Goal: Transaction & Acquisition: Purchase product/service

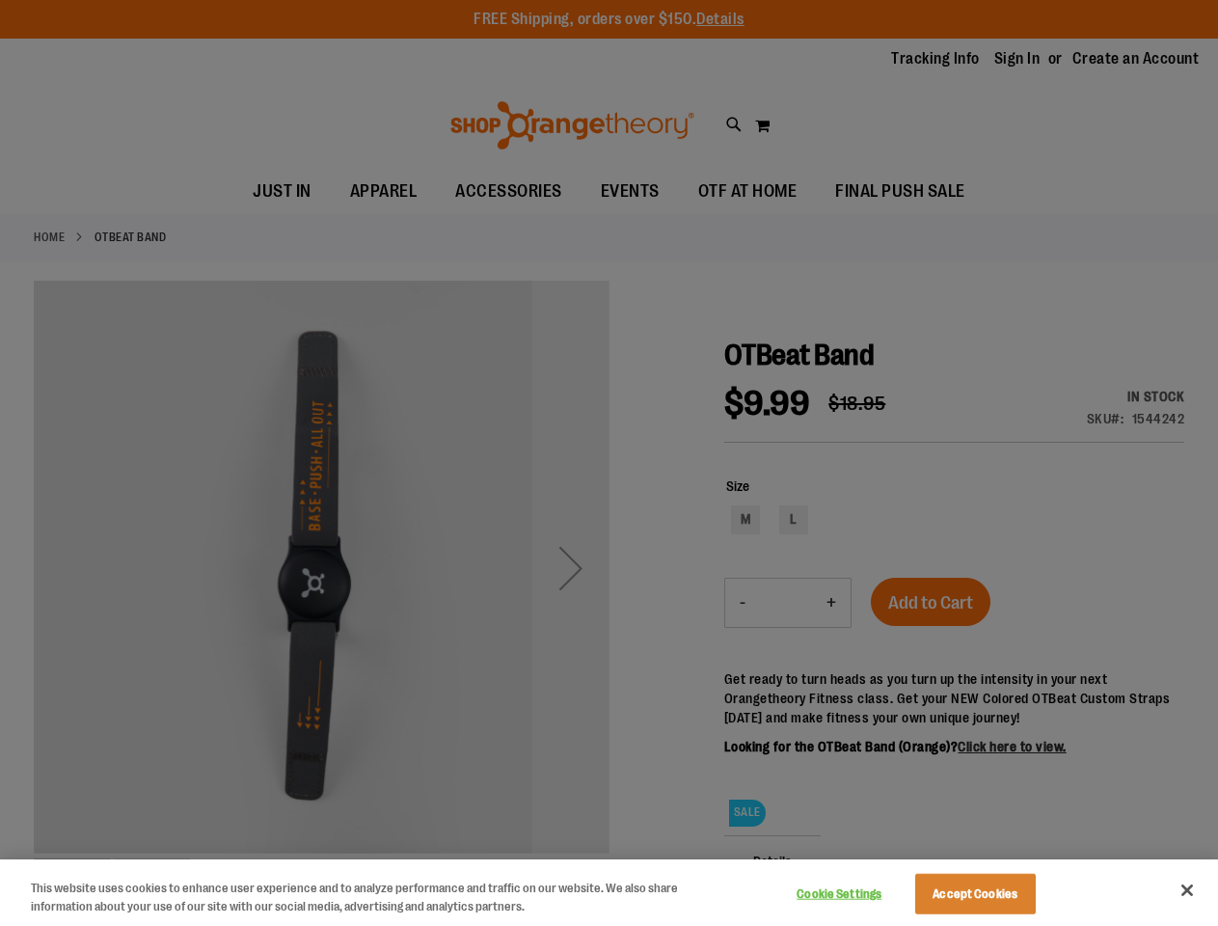
click at [608, 463] on div at bounding box center [609, 463] width 1218 height 926
click at [863, 894] on button "Cookie Settings" at bounding box center [839, 893] width 121 height 39
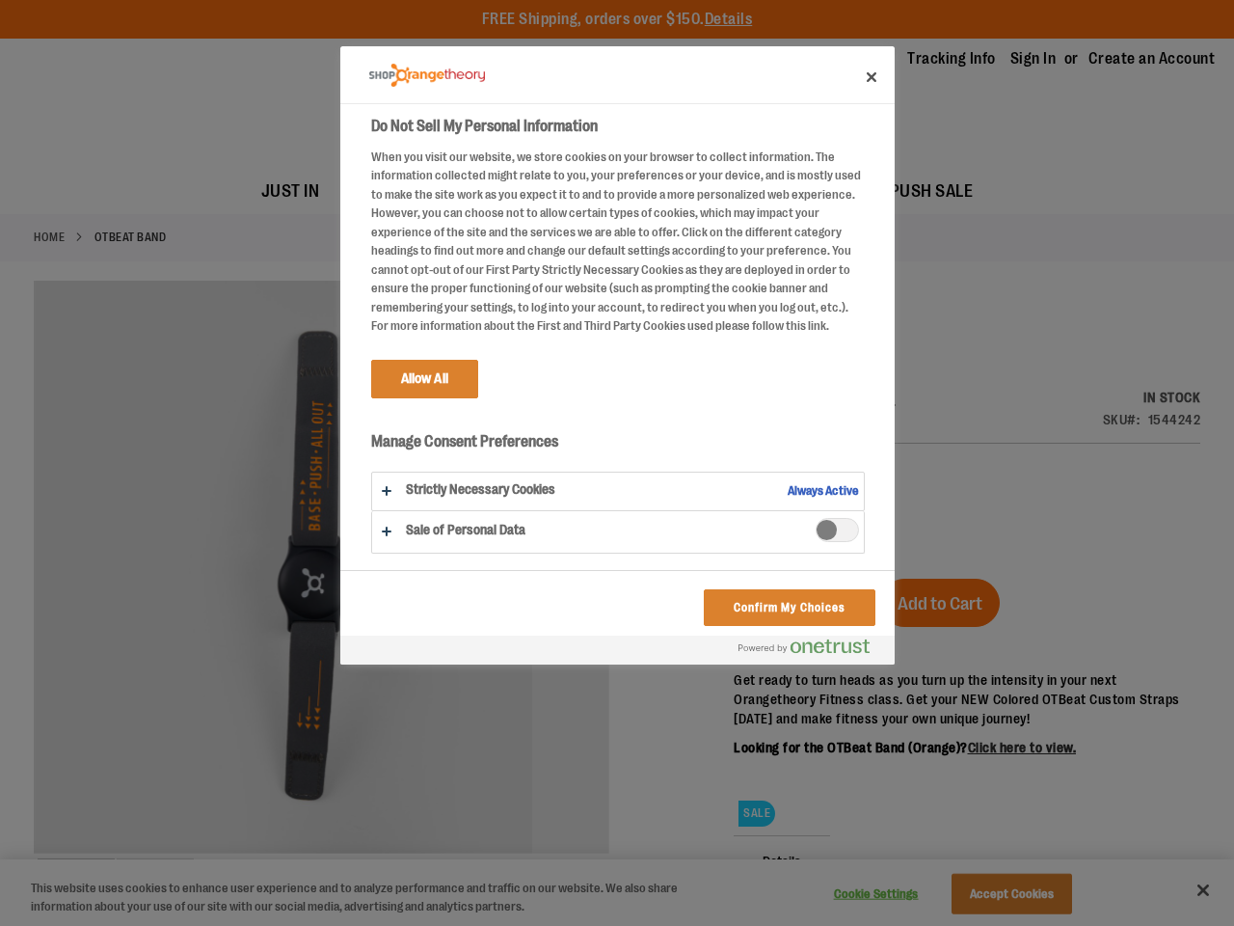
click at [999, 894] on div at bounding box center [617, 463] width 1234 height 926
click at [1187, 890] on div at bounding box center [617, 463] width 1234 height 926
click at [1009, 925] on html "Skip to Content The store will not work correctly when cookies are disabled. FR…" at bounding box center [617, 463] width 1234 height 926
